Goal: Check status: Check status

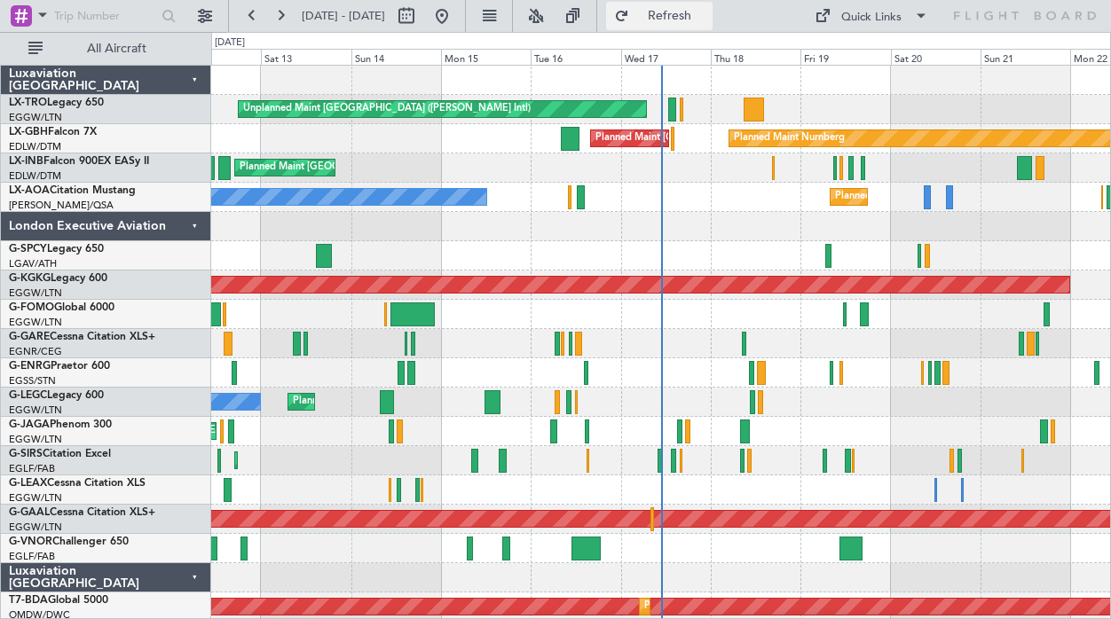
click at [712, 28] on button "Refresh" at bounding box center [659, 16] width 106 height 28
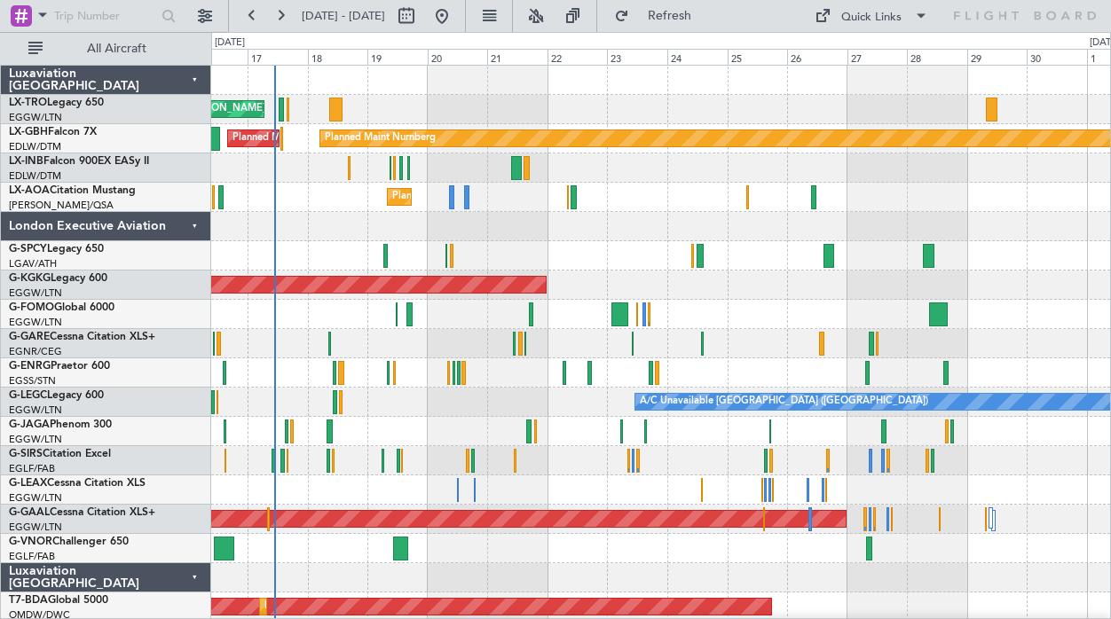
click at [424, 236] on div at bounding box center [660, 226] width 899 height 29
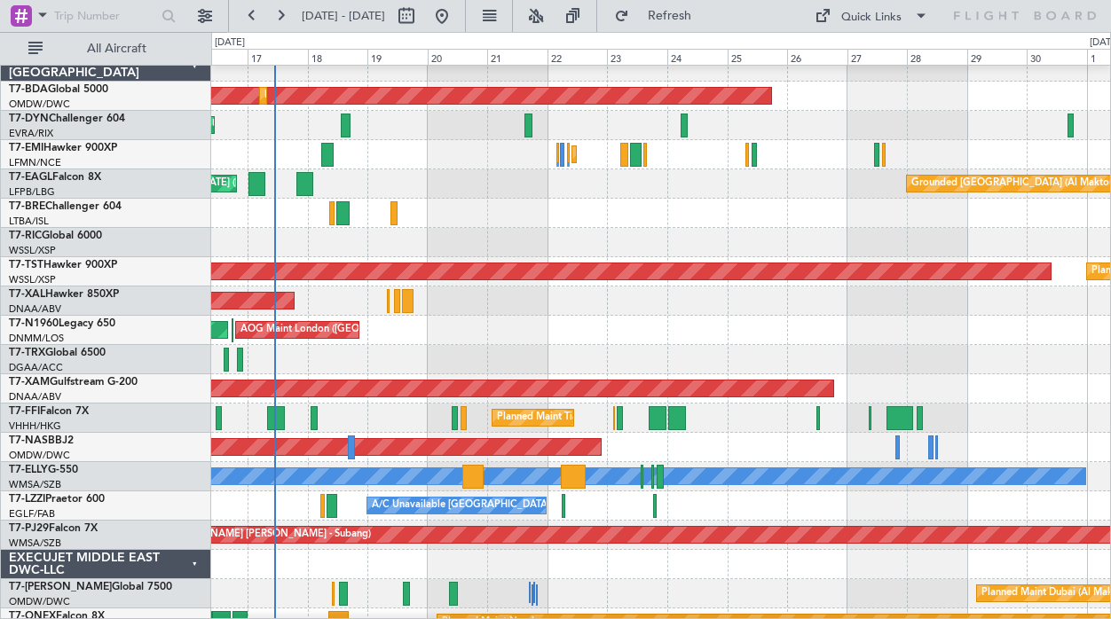
scroll to position [528, 0]
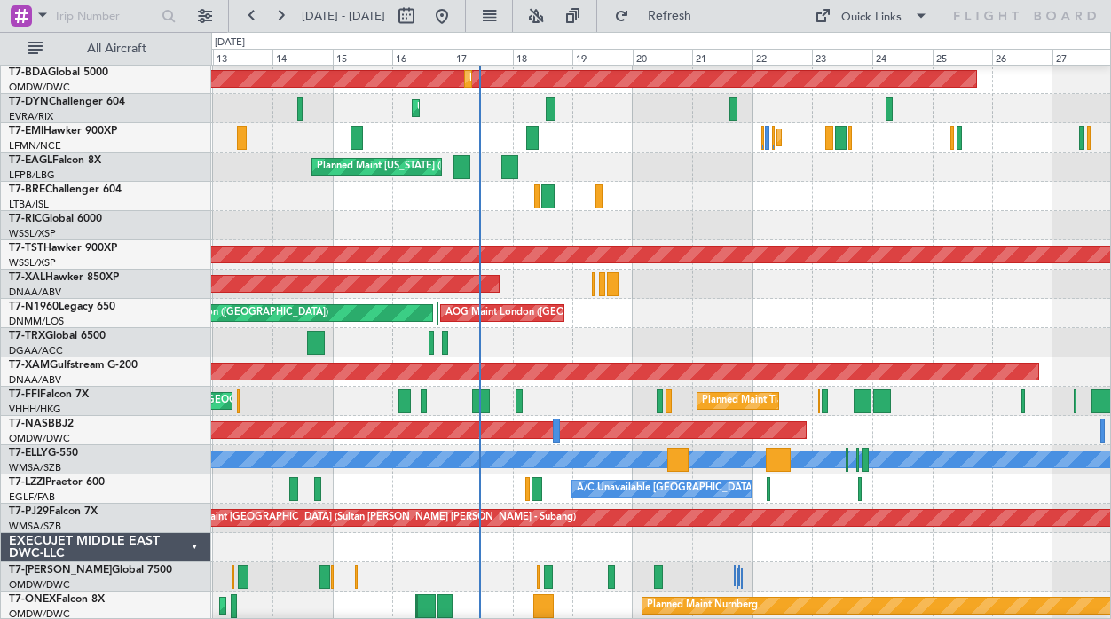
click at [477, 349] on div "Planned Maint [GEOGRAPHIC_DATA] ([GEOGRAPHIC_DATA])" at bounding box center [660, 342] width 899 height 29
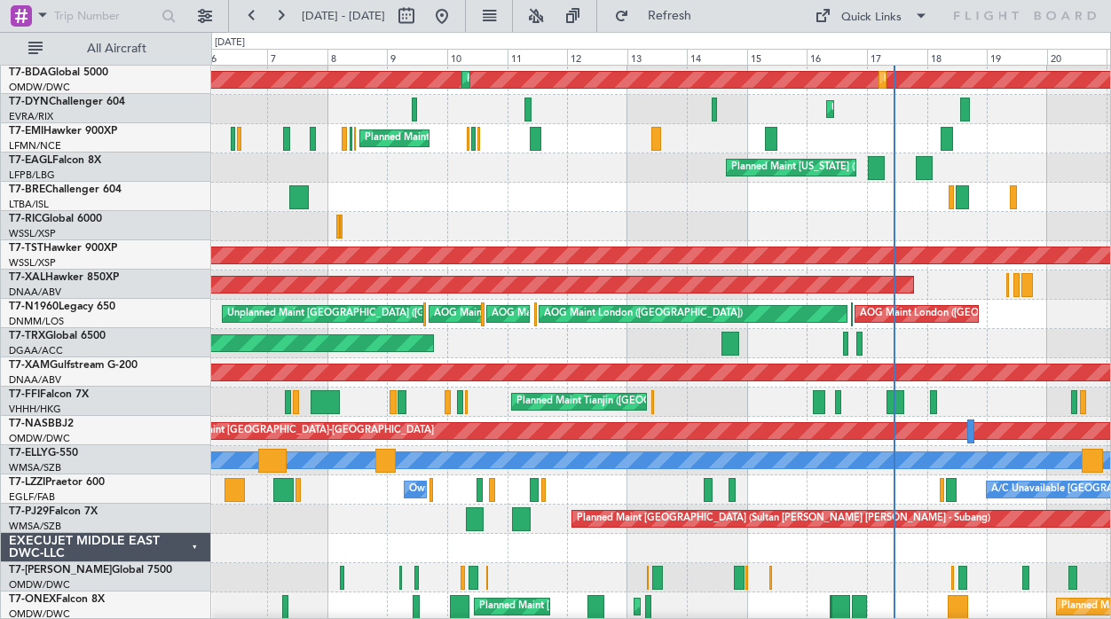
scroll to position [527, 0]
click at [802, 339] on div "Planned Maint [GEOGRAPHIC_DATA] ([GEOGRAPHIC_DATA])" at bounding box center [660, 343] width 899 height 29
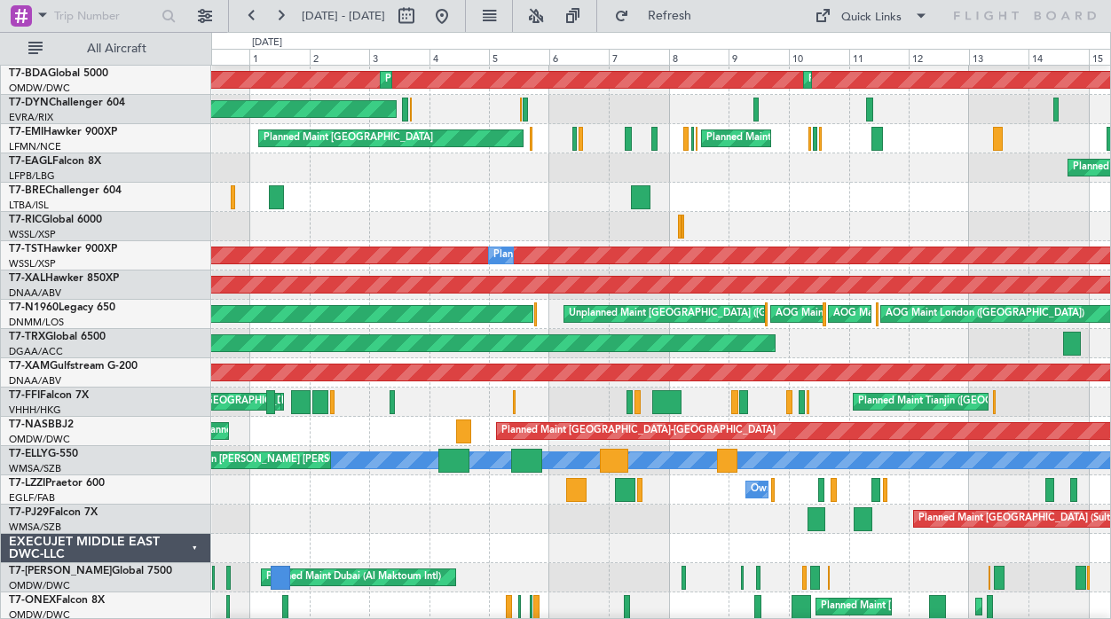
click at [868, 342] on div "Planned Maint [GEOGRAPHIC_DATA] ([GEOGRAPHIC_DATA])" at bounding box center [660, 343] width 899 height 29
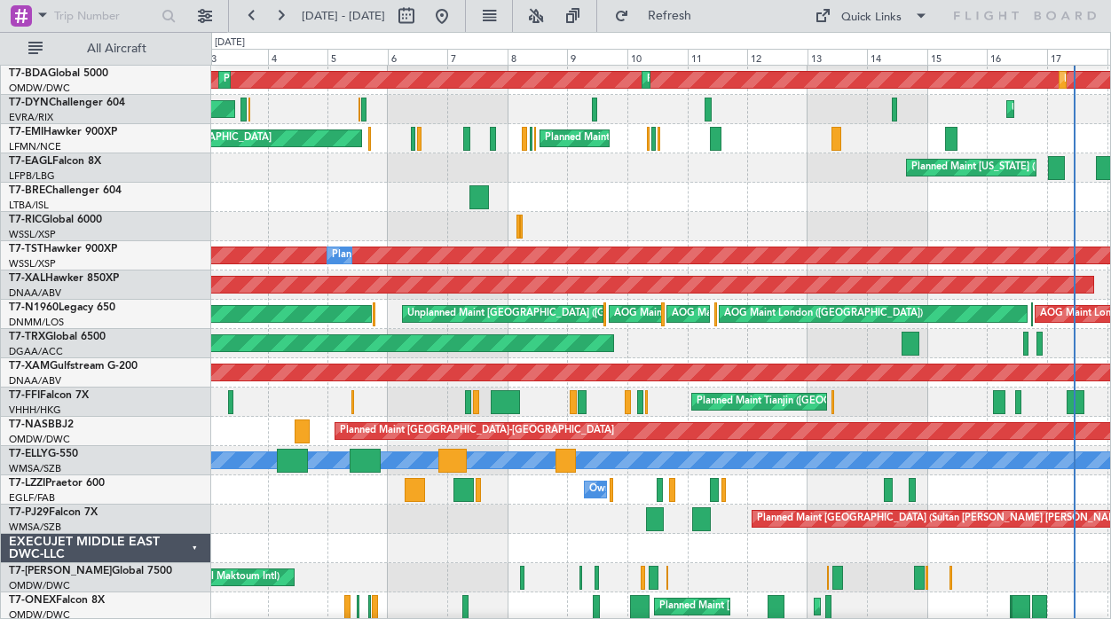
click at [785, 344] on div "Planned Maint [GEOGRAPHIC_DATA] ([GEOGRAPHIC_DATA])" at bounding box center [660, 343] width 899 height 29
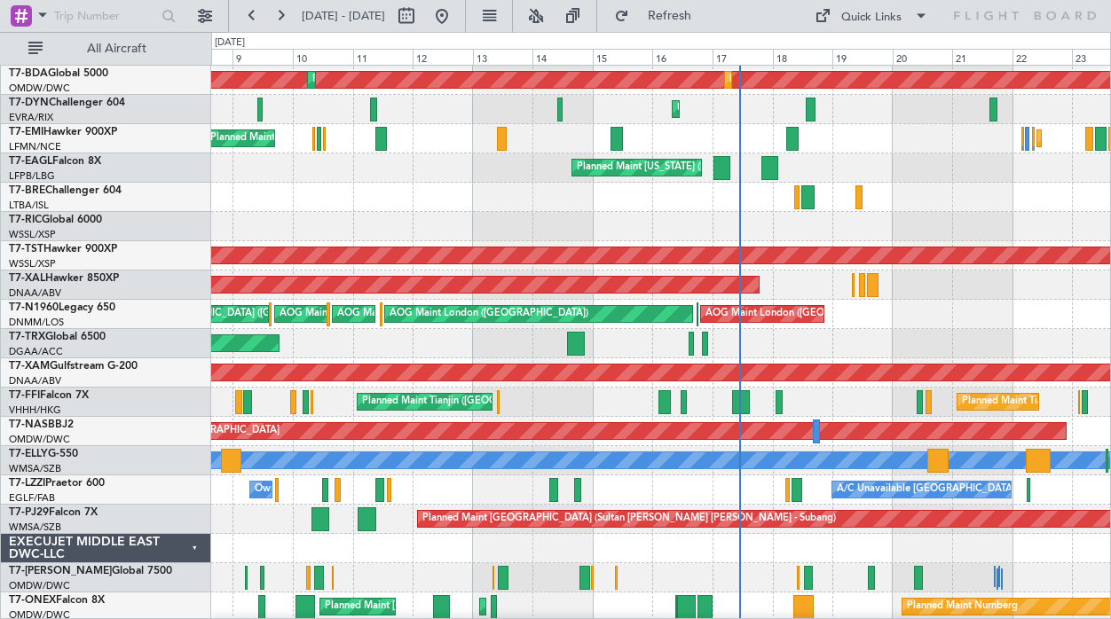
click at [565, 405] on div "Planned Maint Tianjin ([GEOGRAPHIC_DATA]) Planned Maint Tianjin ([GEOGRAPHIC_DA…" at bounding box center [660, 402] width 899 height 29
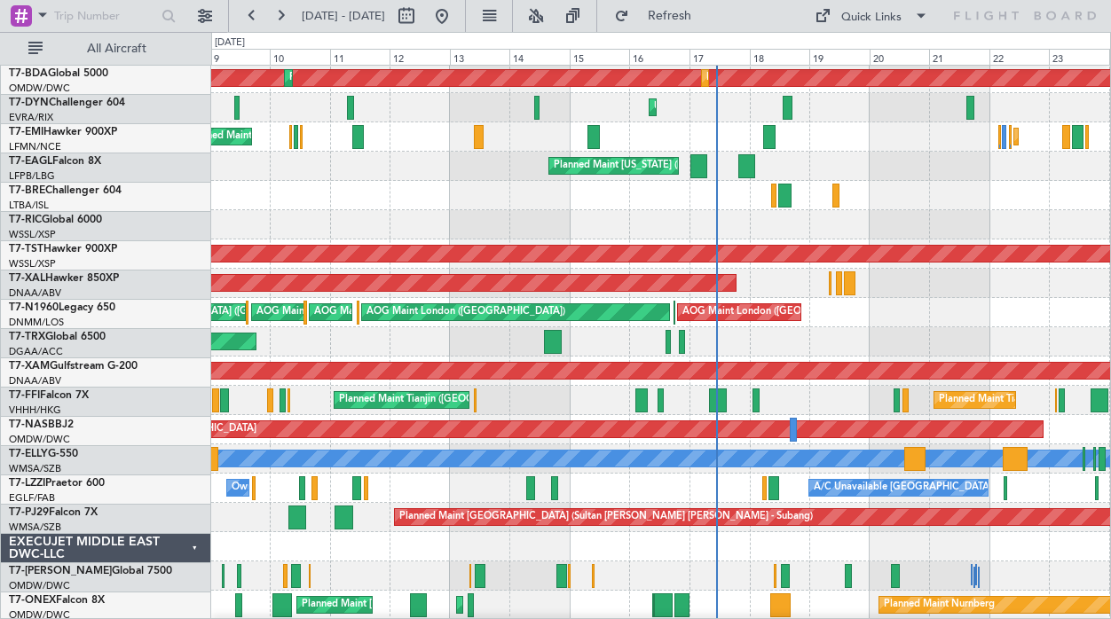
scroll to position [529, 0]
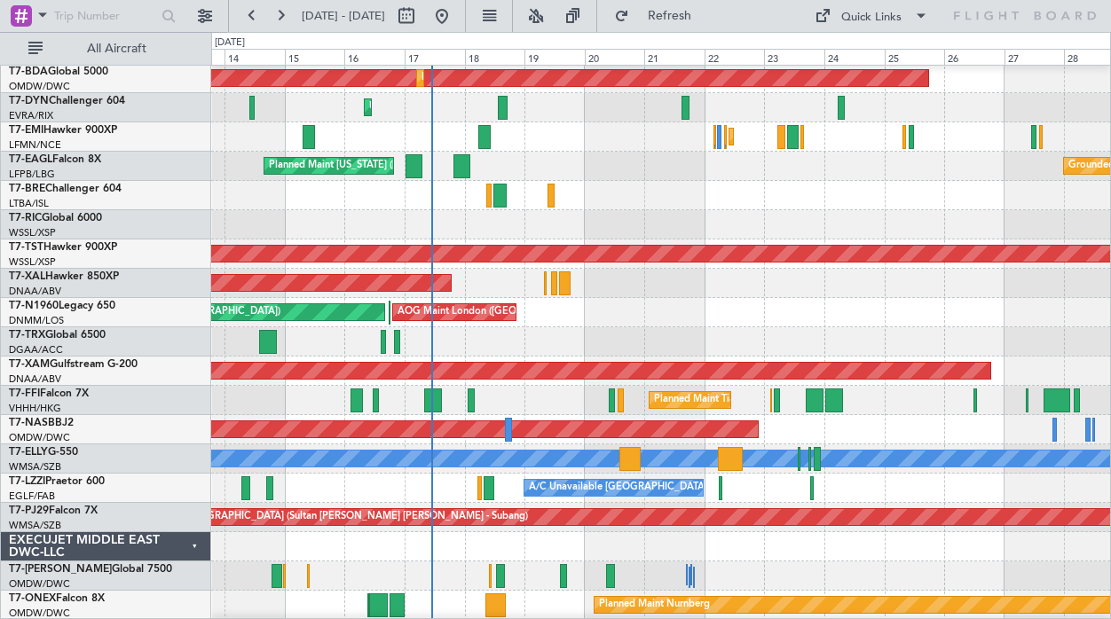
click at [542, 401] on div "Planned Maint Tianjin ([GEOGRAPHIC_DATA]) Planned Maint Tianjin ([GEOGRAPHIC_DA…" at bounding box center [660, 400] width 899 height 29
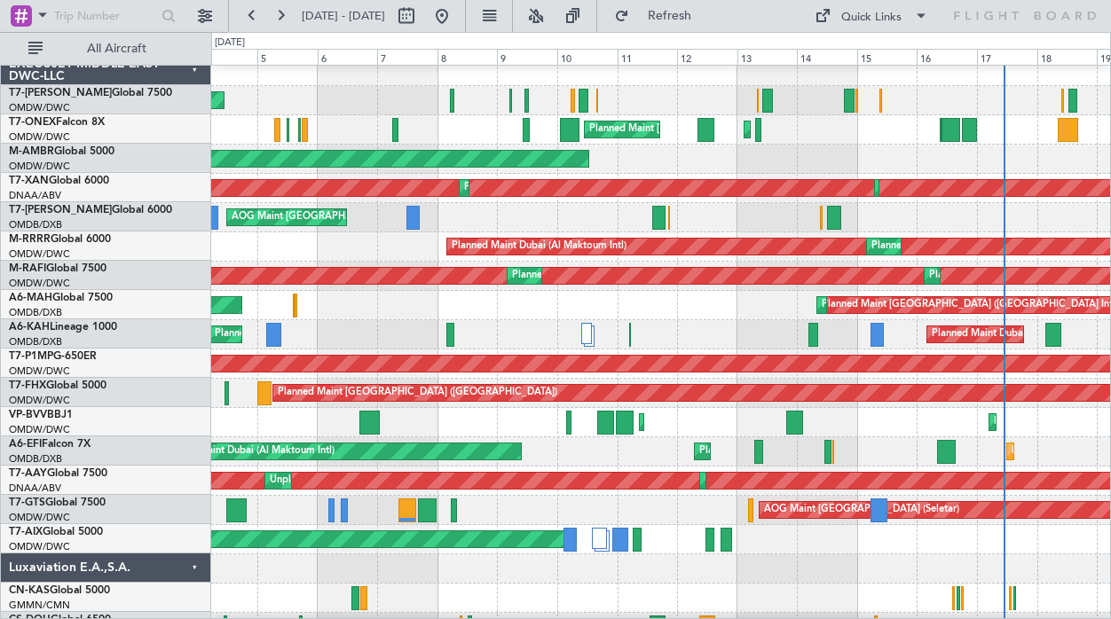
scroll to position [1004, 0]
click at [937, 420] on div "Planned Maint Dubai (Al Maktoum Intl) [GEOGRAPHIC_DATA] ([GEOGRAPHIC_DATA]) Pla…" at bounding box center [660, 422] width 899 height 29
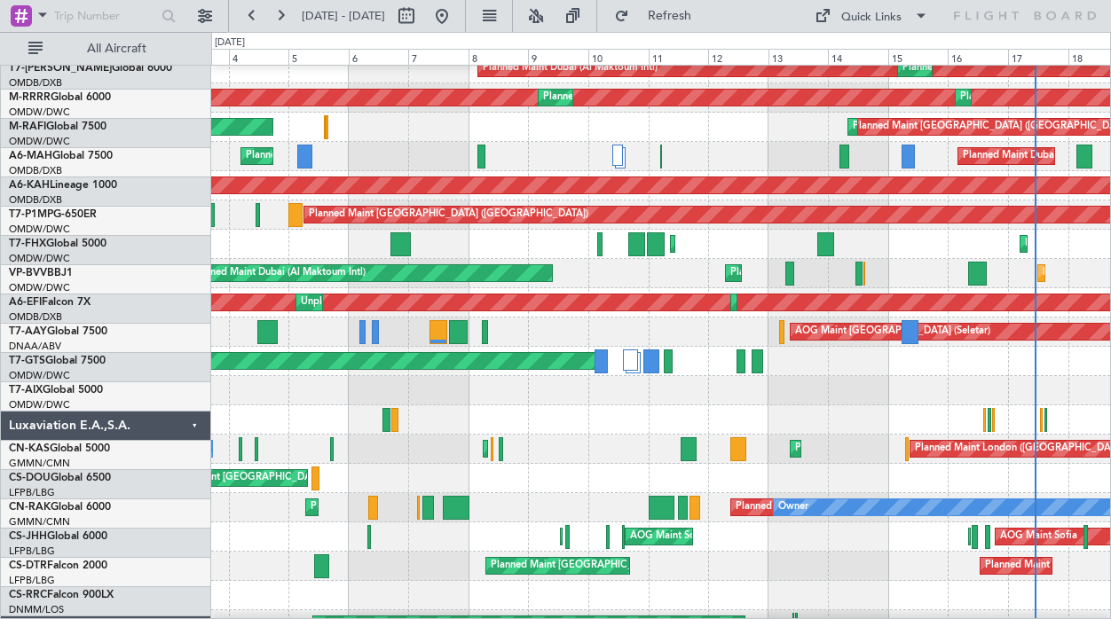
scroll to position [1183, 0]
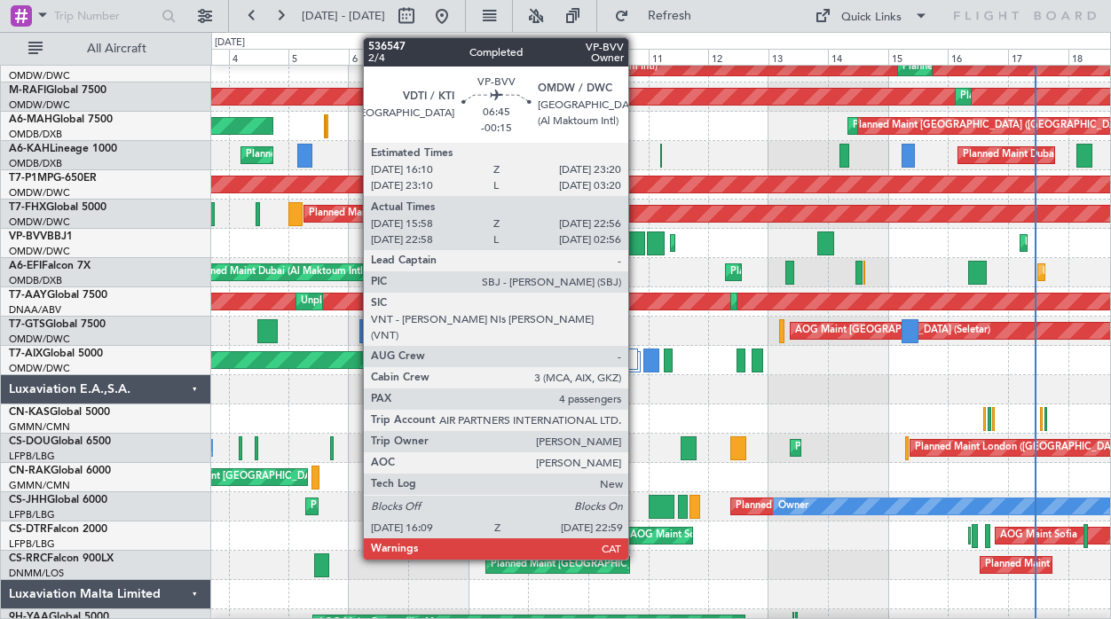
click at [636, 237] on div at bounding box center [637, 244] width 18 height 24
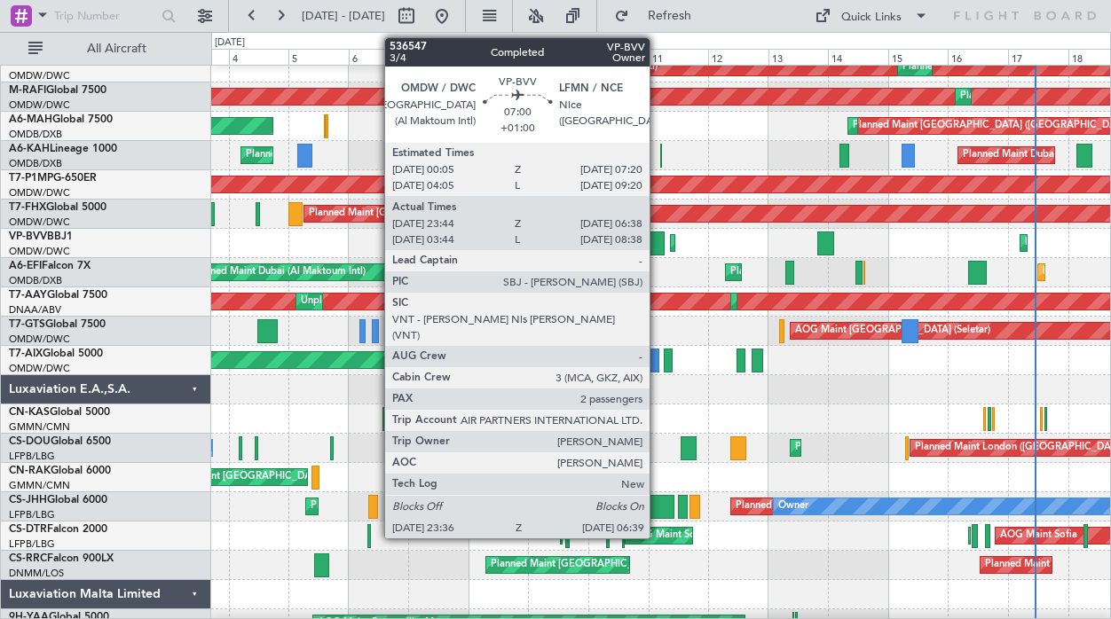
click at [657, 253] on div at bounding box center [656, 244] width 18 height 24
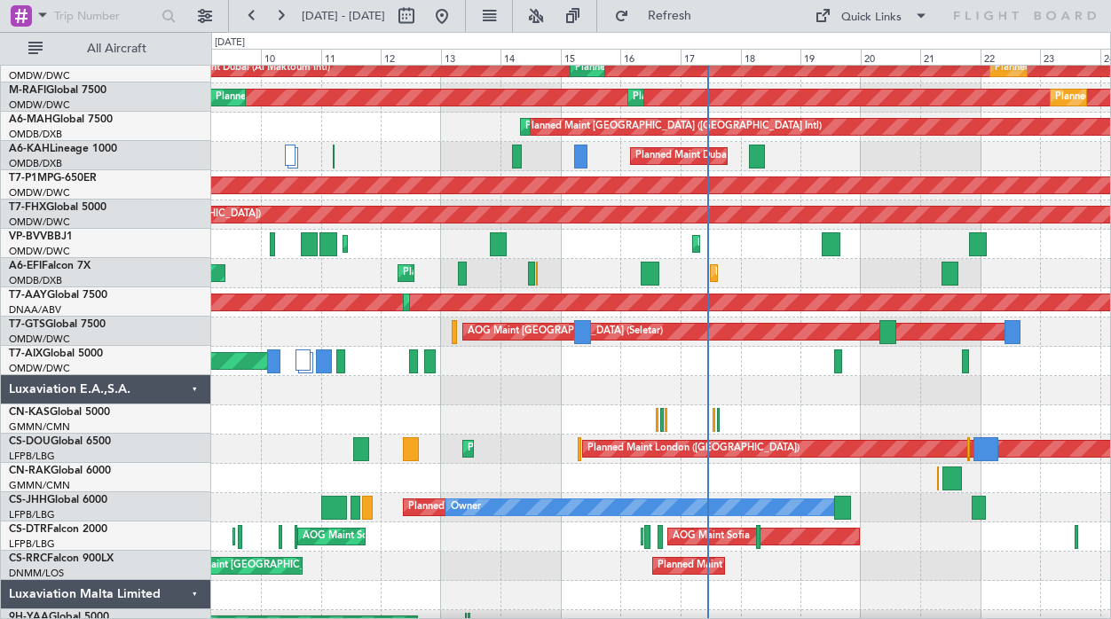
click at [663, 254] on div "Planned Maint Dubai (Al Maktoum Intl) [GEOGRAPHIC_DATA] ([GEOGRAPHIC_DATA])" at bounding box center [660, 244] width 899 height 29
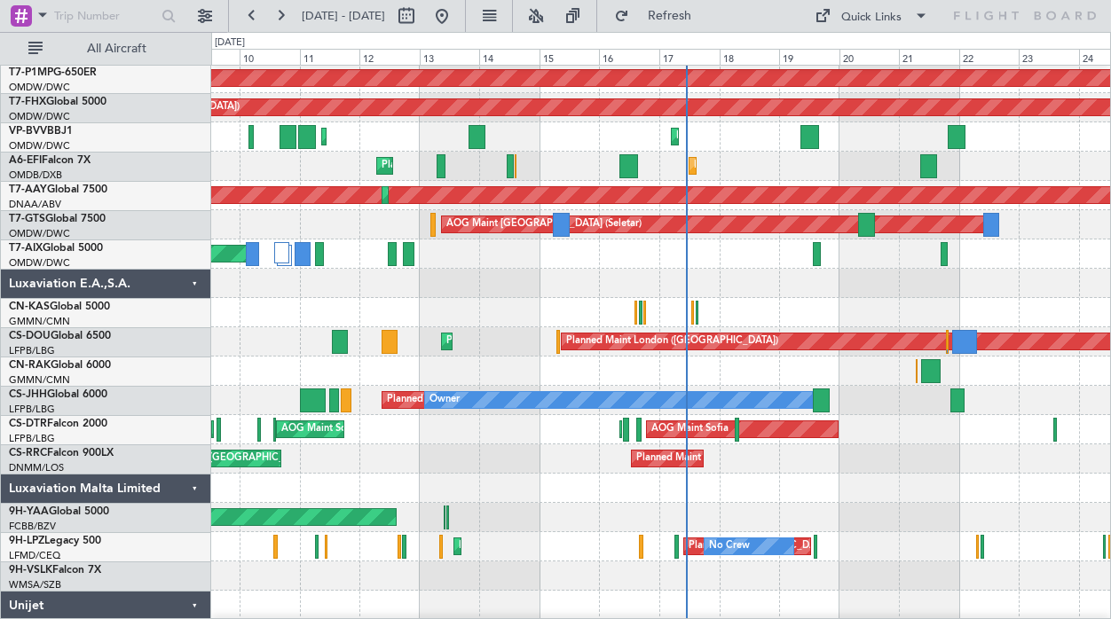
scroll to position [1290, 0]
